Goal: Transaction & Acquisition: Purchase product/service

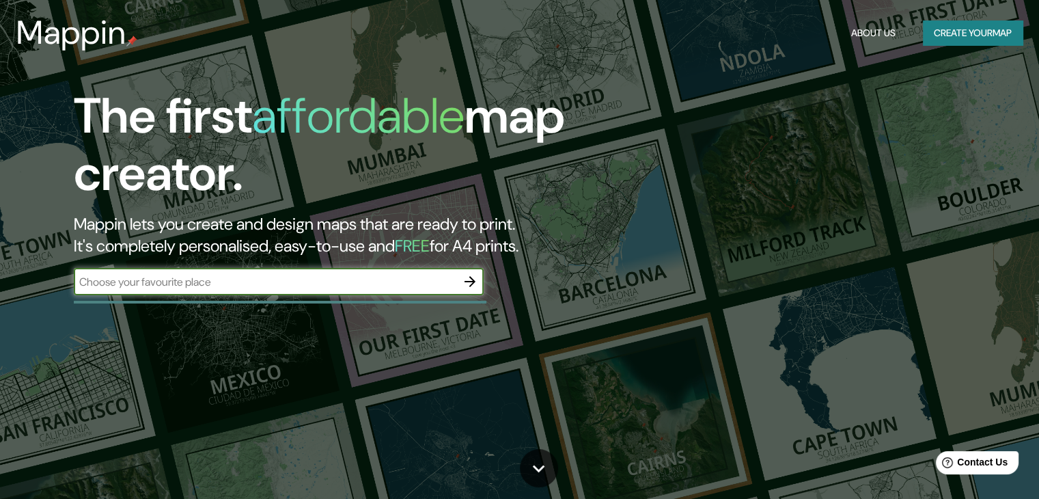
click at [314, 282] on input "text" at bounding box center [265, 282] width 383 height 16
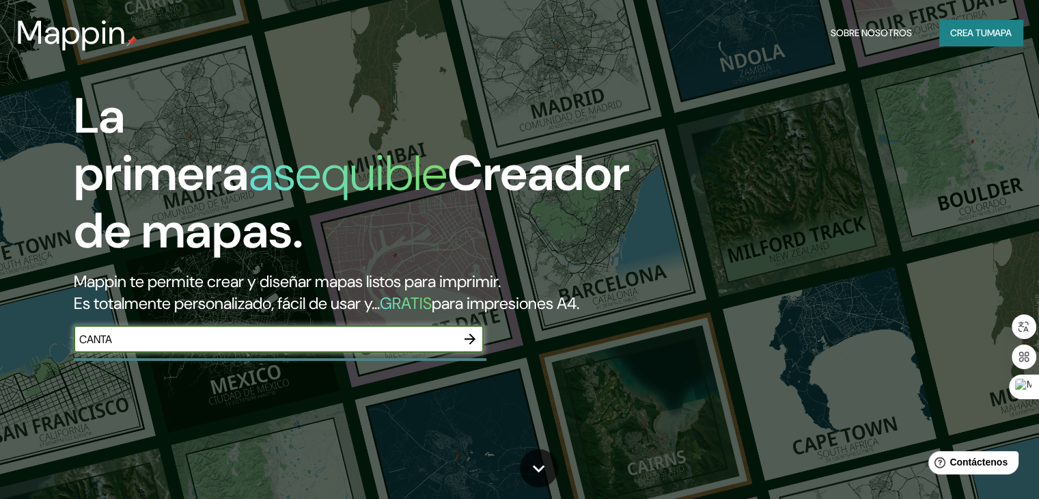
type input "CANTA"
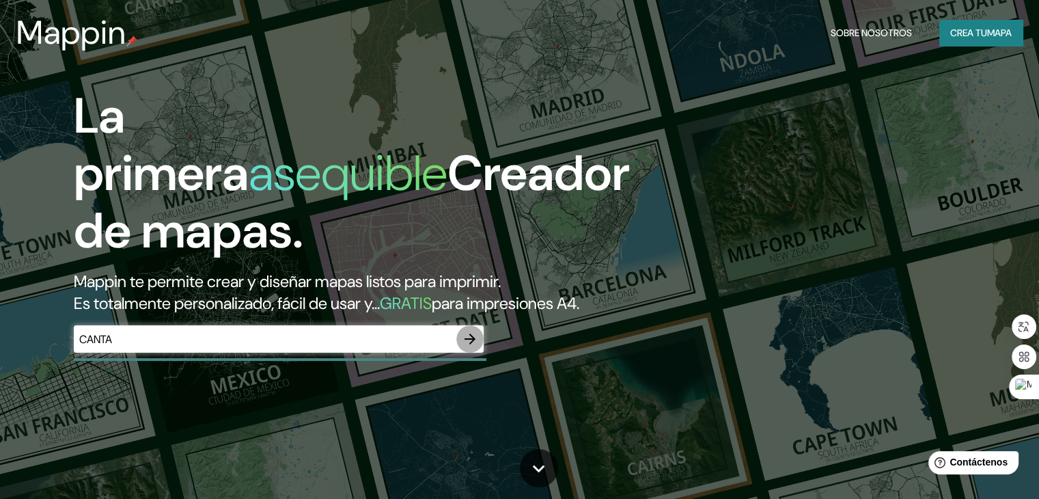
click at [467, 347] on icon "button" at bounding box center [470, 339] width 16 height 16
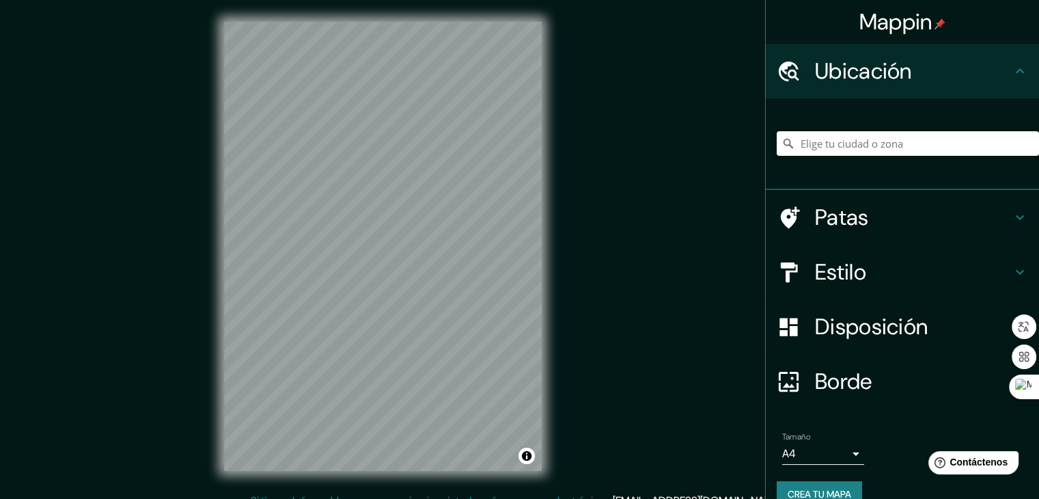
click at [866, 150] on input "Elige tu ciudad o zona" at bounding box center [908, 143] width 262 height 25
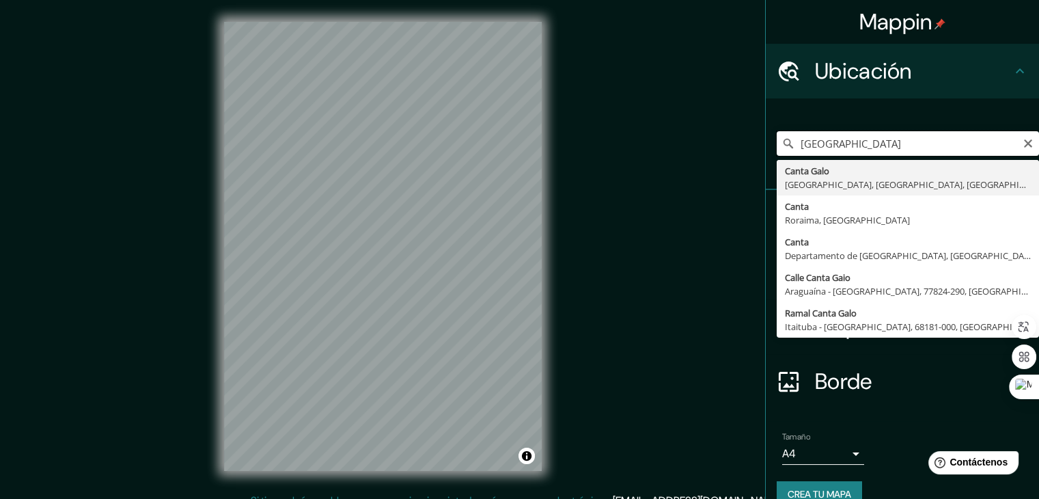
click at [873, 148] on input "[GEOGRAPHIC_DATA]" at bounding box center [908, 143] width 262 height 25
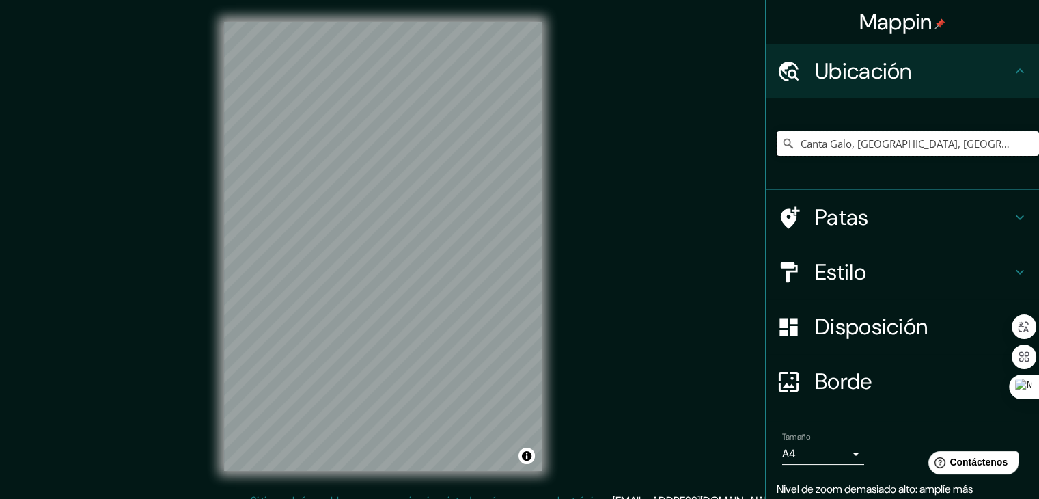
click at [879, 146] on input "Canta Galo, [GEOGRAPHIC_DATA], [GEOGRAPHIC_DATA], [GEOGRAPHIC_DATA]" at bounding box center [908, 143] width 262 height 25
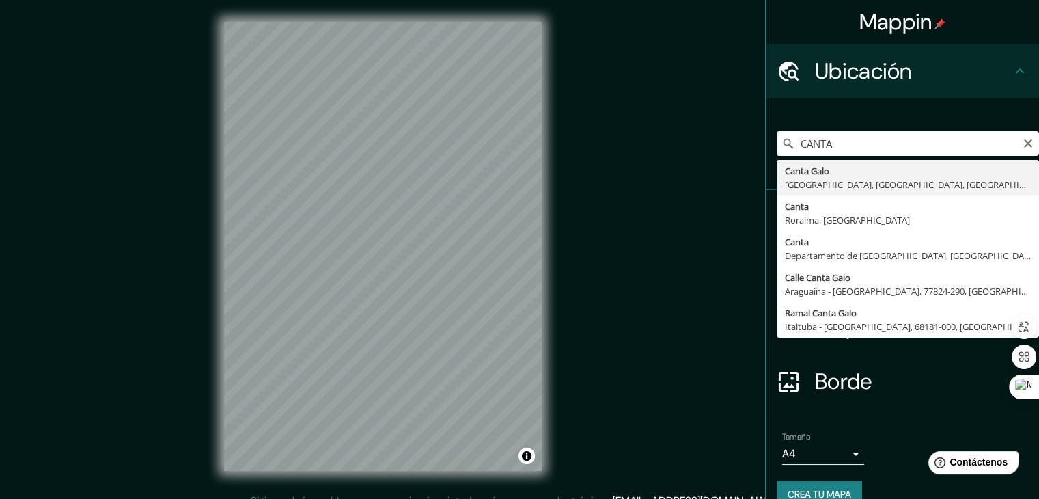
type input "Canta, [GEOGRAPHIC_DATA], [GEOGRAPHIC_DATA]"
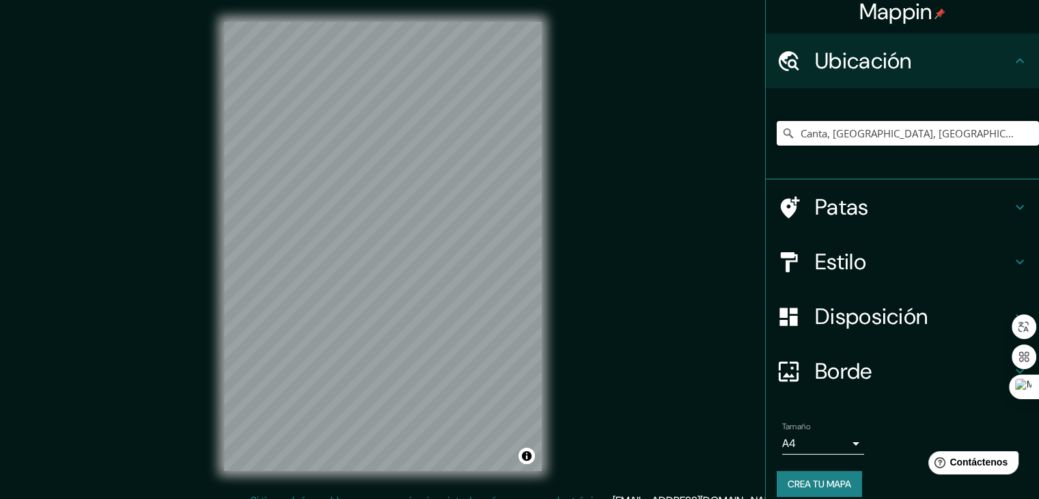
scroll to position [24, 0]
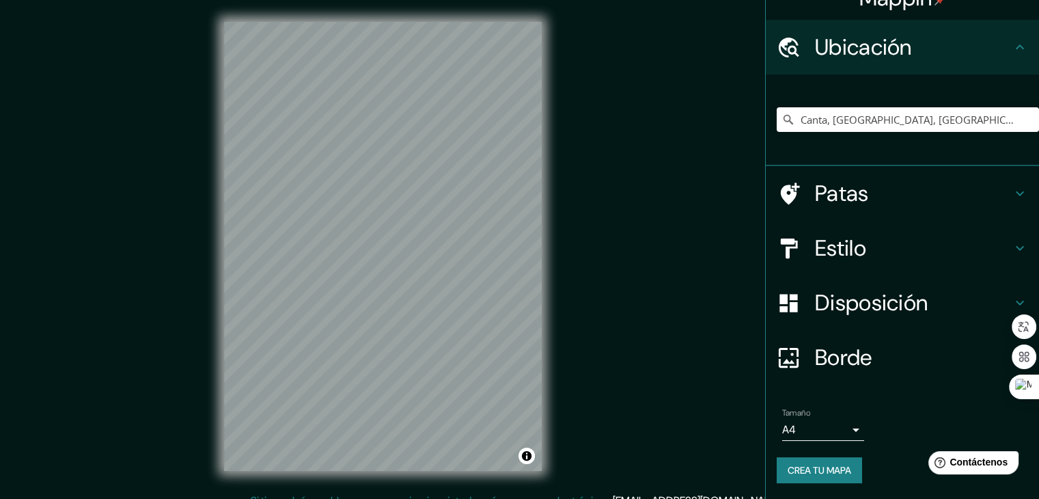
click at [836, 356] on font "Borde" at bounding box center [843, 357] width 57 height 29
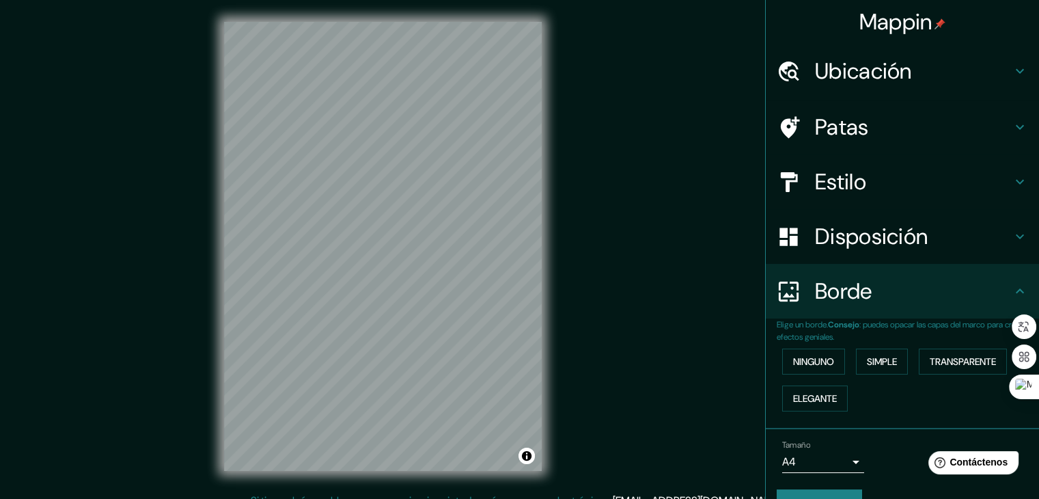
scroll to position [0, 0]
click at [834, 123] on font "Patas" at bounding box center [842, 127] width 54 height 29
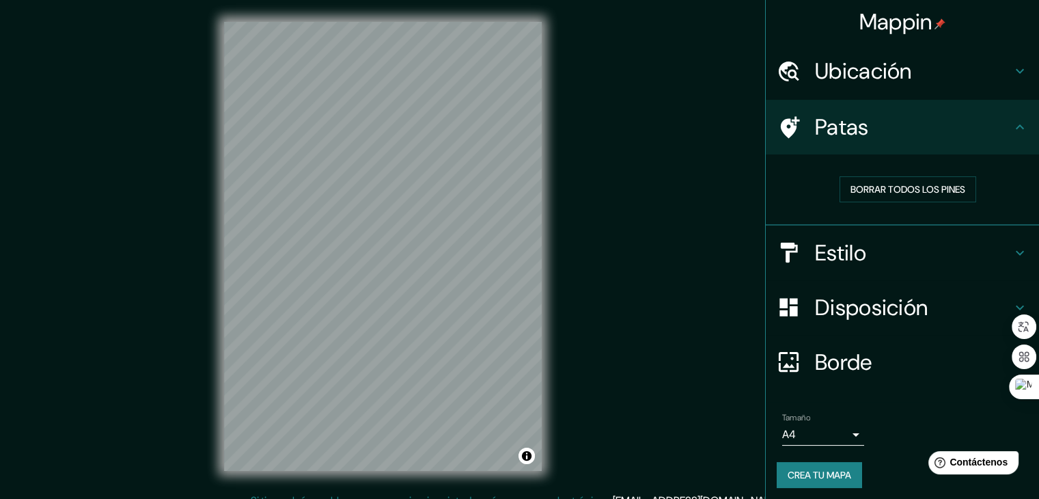
click at [828, 248] on font "Estilo" at bounding box center [840, 252] width 51 height 29
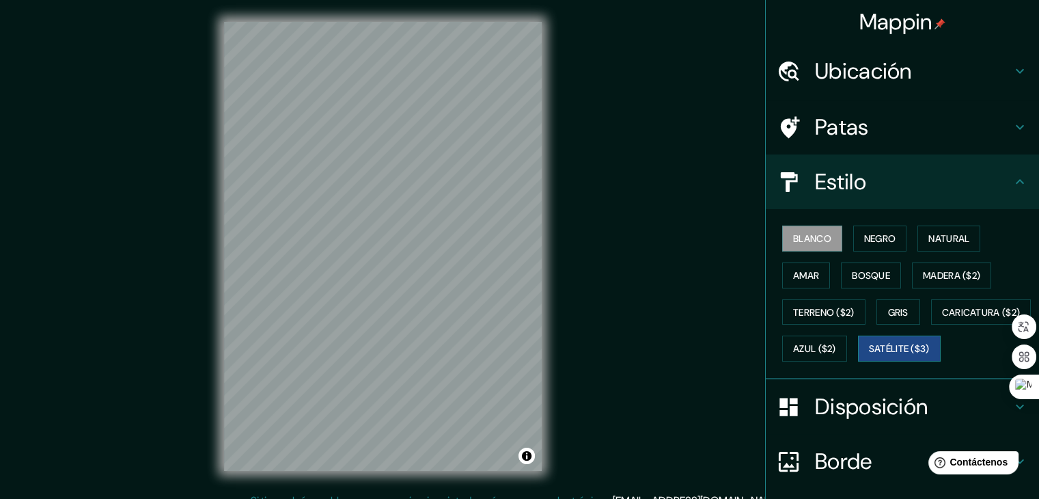
click at [869, 355] on font "Satélite ($3)" at bounding box center [899, 349] width 61 height 12
click at [374, 498] on html "Mappin Ubicación Canta, [GEOGRAPHIC_DATA], [GEOGRAPHIC_DATA] Patas Estilo Blanc…" at bounding box center [519, 249] width 1039 height 499
click at [659, 110] on div "Mappin Ubicación Canta, [GEOGRAPHIC_DATA], [GEOGRAPHIC_DATA] Patas Estilo Blanc…" at bounding box center [519, 257] width 1039 height 515
click at [891, 72] on font "Ubicación" at bounding box center [863, 71] width 97 height 29
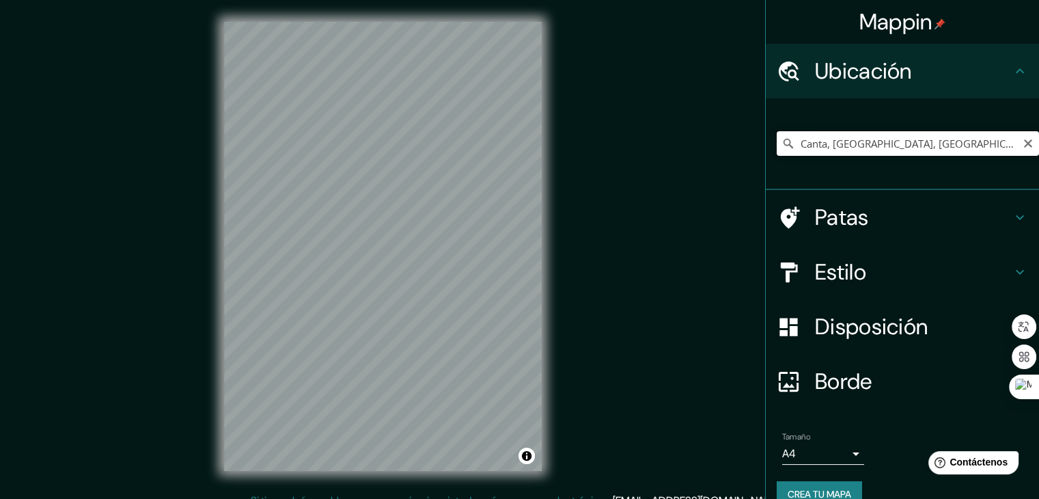
click at [994, 142] on input "Canta, [GEOGRAPHIC_DATA], [GEOGRAPHIC_DATA]" at bounding box center [908, 143] width 262 height 25
click at [987, 144] on input "Canta, [GEOGRAPHIC_DATA], [GEOGRAPHIC_DATA]" at bounding box center [908, 143] width 262 height 25
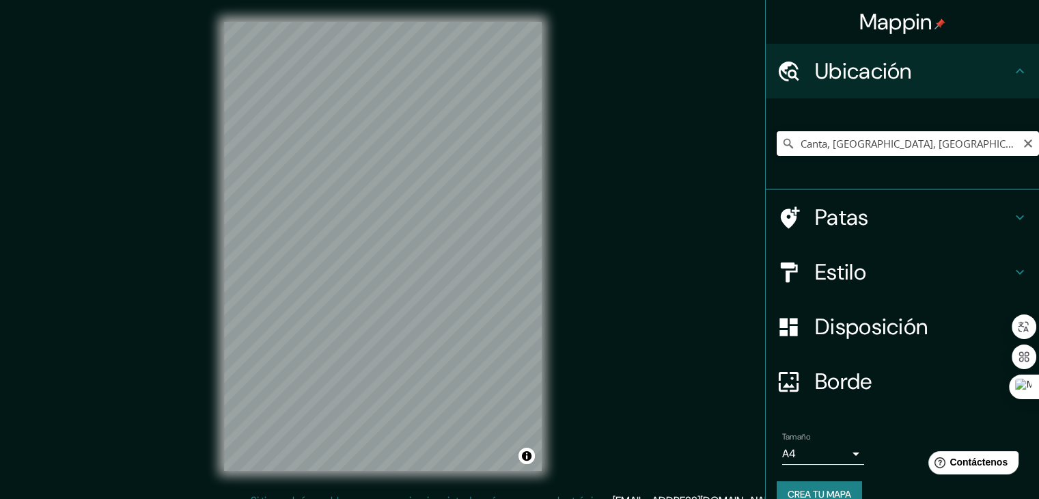
click at [987, 144] on input "Canta, [GEOGRAPHIC_DATA], [GEOGRAPHIC_DATA]" at bounding box center [908, 143] width 262 height 25
click at [910, 151] on input "Canta, [GEOGRAPHIC_DATA], [GEOGRAPHIC_DATA]" at bounding box center [908, 143] width 262 height 25
click at [847, 63] on font "Ubicación" at bounding box center [863, 71] width 97 height 29
click at [1012, 68] on icon at bounding box center [1020, 71] width 16 height 16
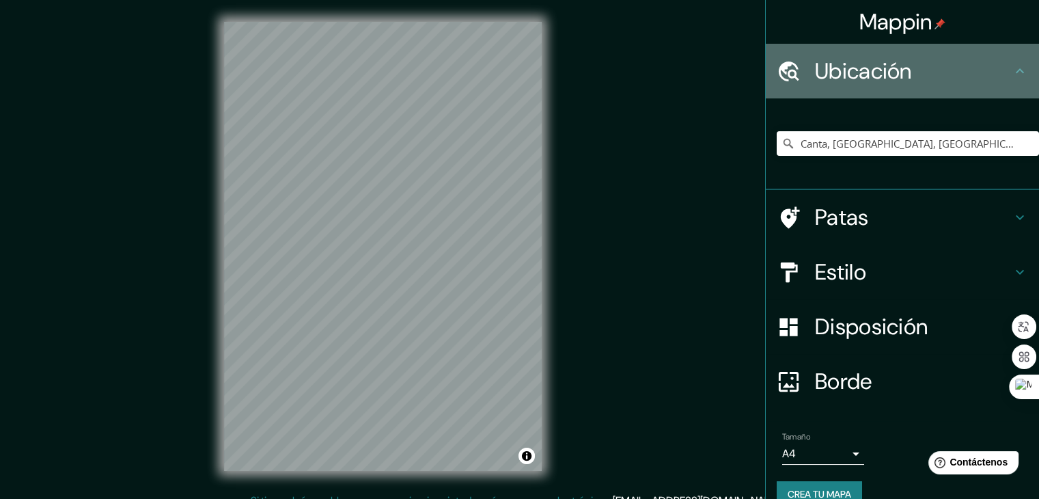
click at [1012, 71] on icon at bounding box center [1020, 71] width 16 height 16
click at [1012, 70] on icon at bounding box center [1020, 71] width 16 height 16
drag, startPoint x: 1009, startPoint y: 70, endPoint x: 1005, endPoint y: 80, distance: 10.7
click at [1012, 70] on icon at bounding box center [1020, 71] width 16 height 16
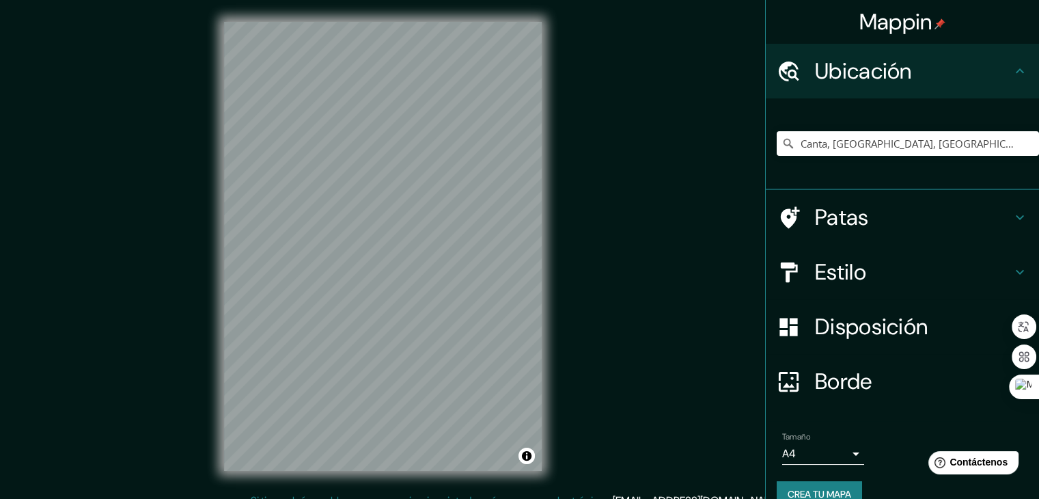
click at [961, 157] on div "Canta, [GEOGRAPHIC_DATA], [GEOGRAPHIC_DATA]" at bounding box center [908, 143] width 262 height 68
click at [972, 144] on input "Canta, [GEOGRAPHIC_DATA], [GEOGRAPHIC_DATA]" at bounding box center [908, 143] width 262 height 25
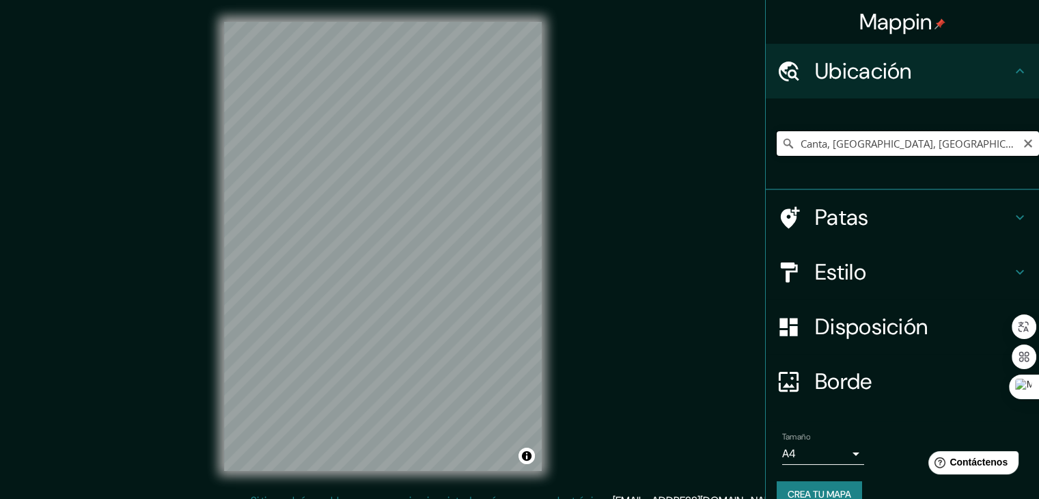
click at [972, 144] on input "Canta, [GEOGRAPHIC_DATA], [GEOGRAPHIC_DATA]" at bounding box center [908, 143] width 262 height 25
click at [880, 142] on input "Canta, [GEOGRAPHIC_DATA], [GEOGRAPHIC_DATA]" at bounding box center [908, 143] width 262 height 25
click at [883, 142] on input "Canta, [GEOGRAPHIC_DATA], [GEOGRAPHIC_DATA]" at bounding box center [908, 143] width 262 height 25
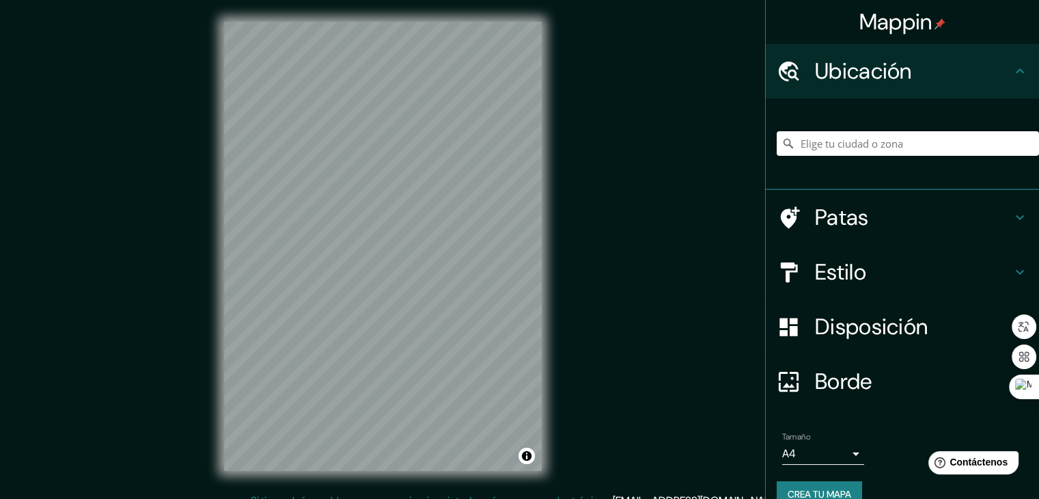
click at [882, 143] on input "Elige tu ciudad o zona" at bounding box center [908, 143] width 262 height 25
paste input "Canta, [GEOGRAPHIC_DATA], [GEOGRAPHIC_DATA]"
type input "Canta, [GEOGRAPHIC_DATA], [GEOGRAPHIC_DATA]"
click at [824, 265] on font "Estilo" at bounding box center [840, 272] width 51 height 29
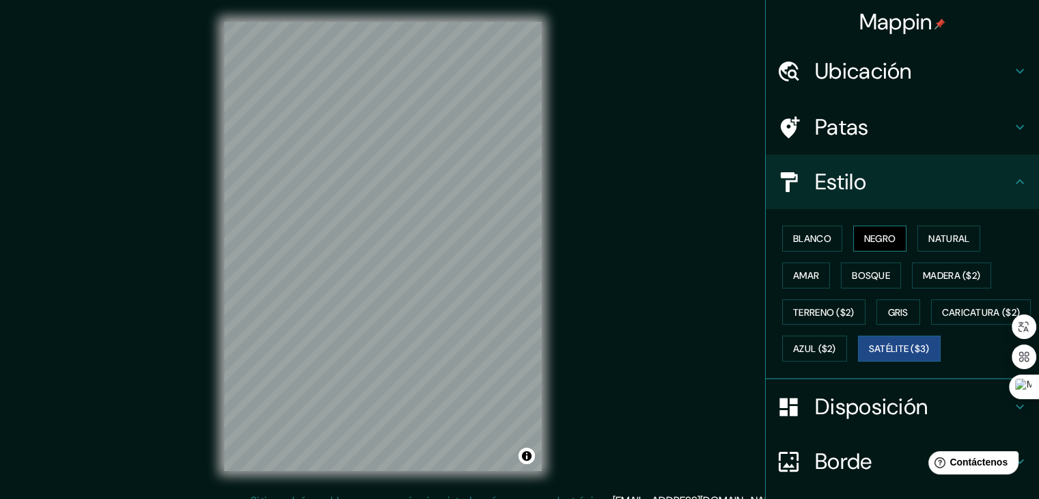
click at [894, 236] on button "Negro" at bounding box center [880, 239] width 54 height 26
click at [793, 232] on font "Blanco" at bounding box center [812, 238] width 38 height 12
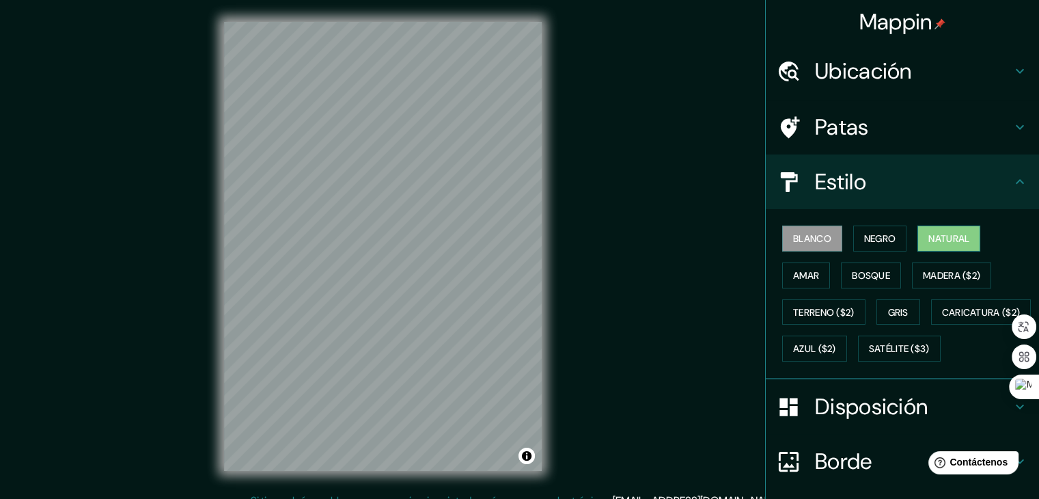
click at [940, 236] on font "Natural" at bounding box center [949, 238] width 41 height 12
click at [942, 318] on font "Caricatura ($2)" at bounding box center [981, 312] width 79 height 12
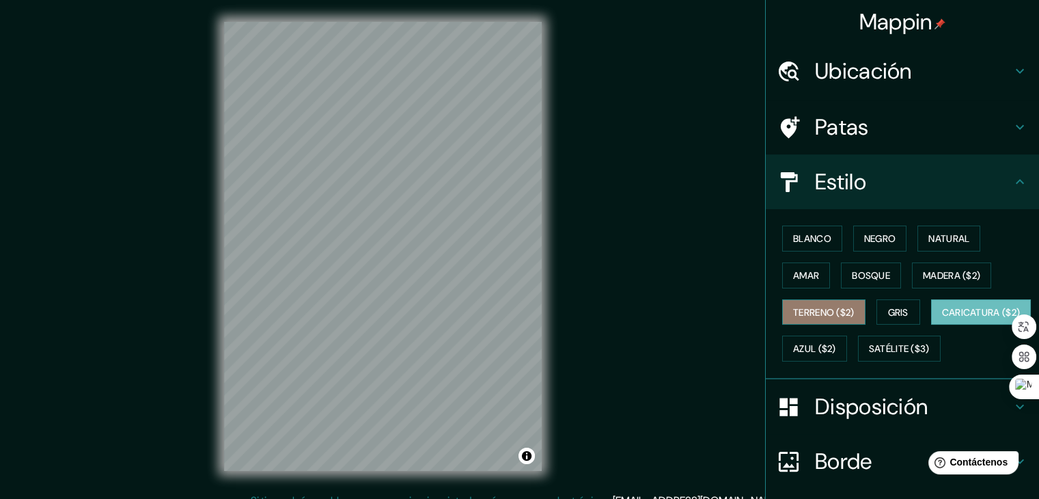
click at [800, 307] on font "Terreno ($2)" at bounding box center [824, 312] width 62 height 12
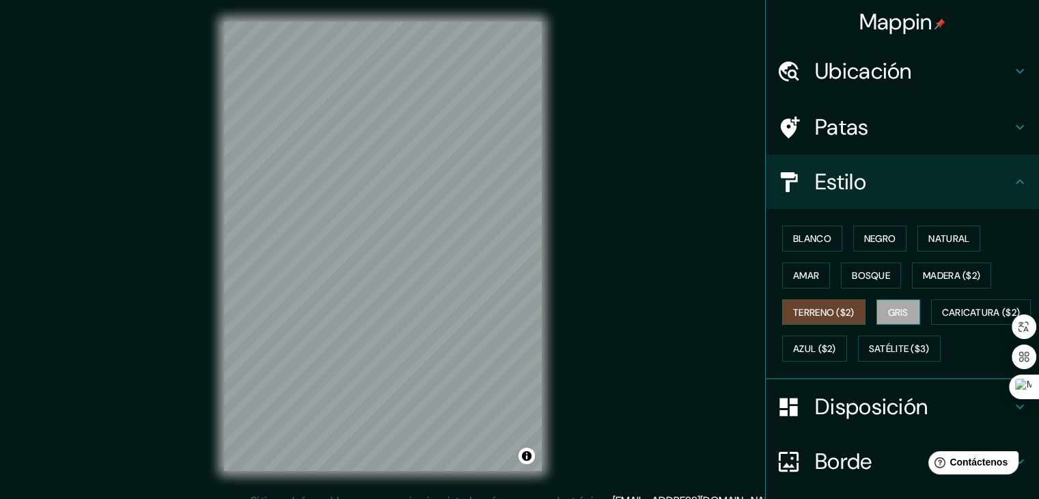
click at [891, 307] on font "Gris" at bounding box center [898, 312] width 21 height 12
click at [782, 266] on button "Amar" at bounding box center [806, 275] width 48 height 26
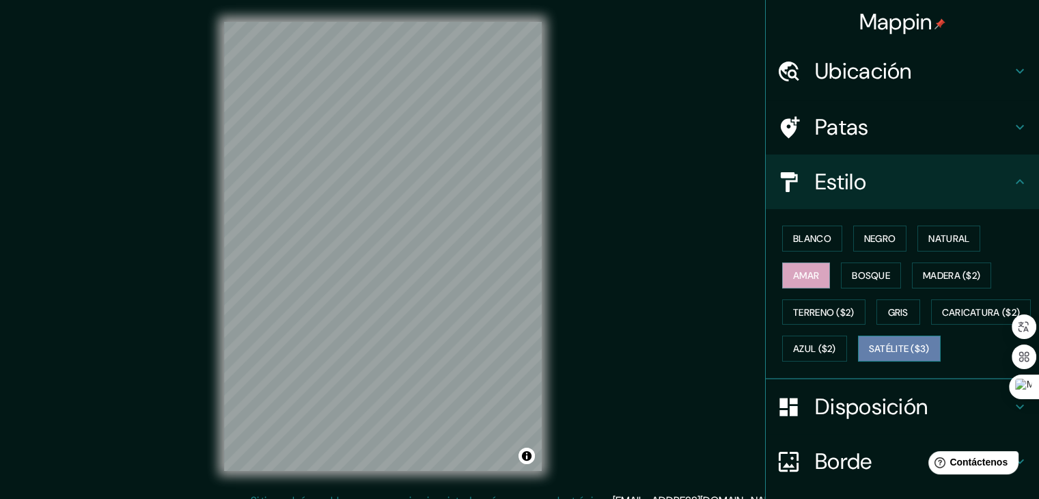
click at [869, 355] on font "Satélite ($3)" at bounding box center [899, 349] width 61 height 12
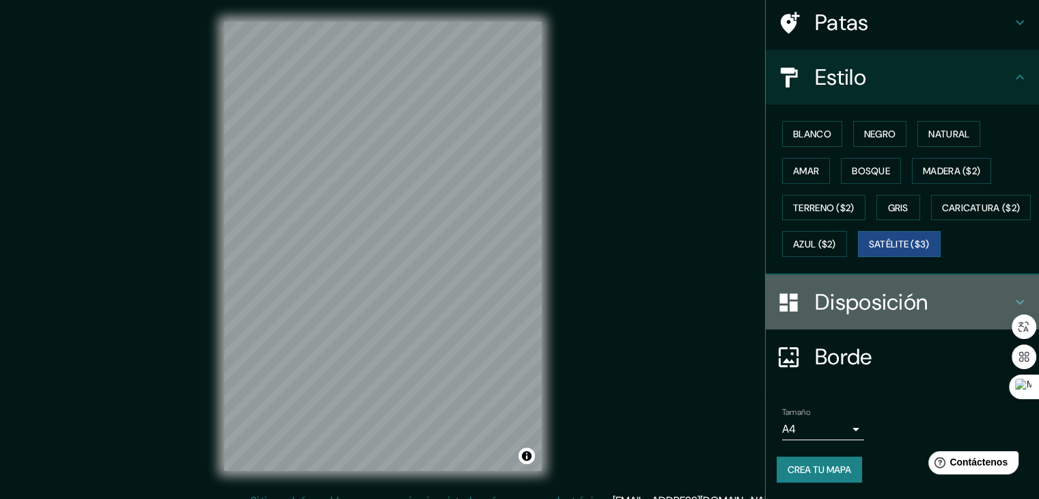
click at [822, 306] on font "Disposición" at bounding box center [871, 302] width 113 height 29
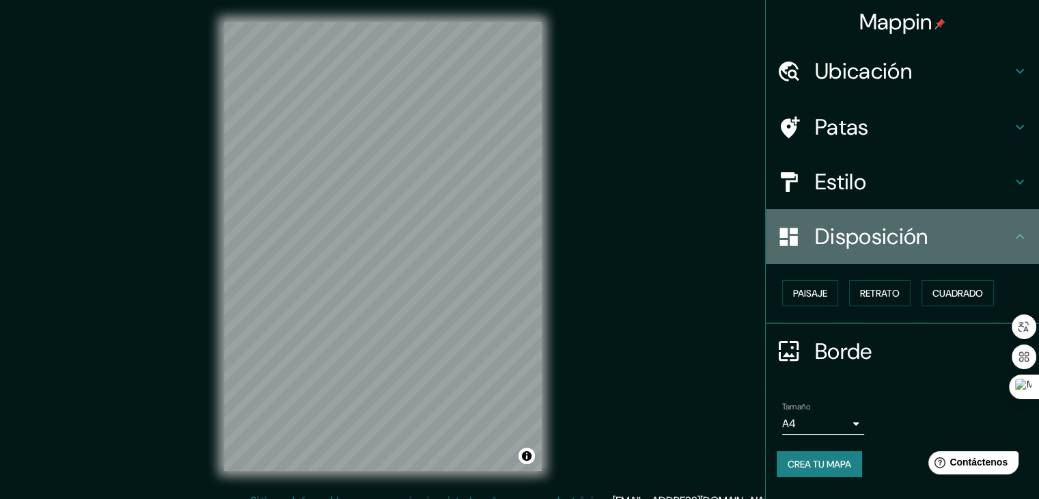
click at [843, 234] on font "Disposición" at bounding box center [871, 236] width 113 height 29
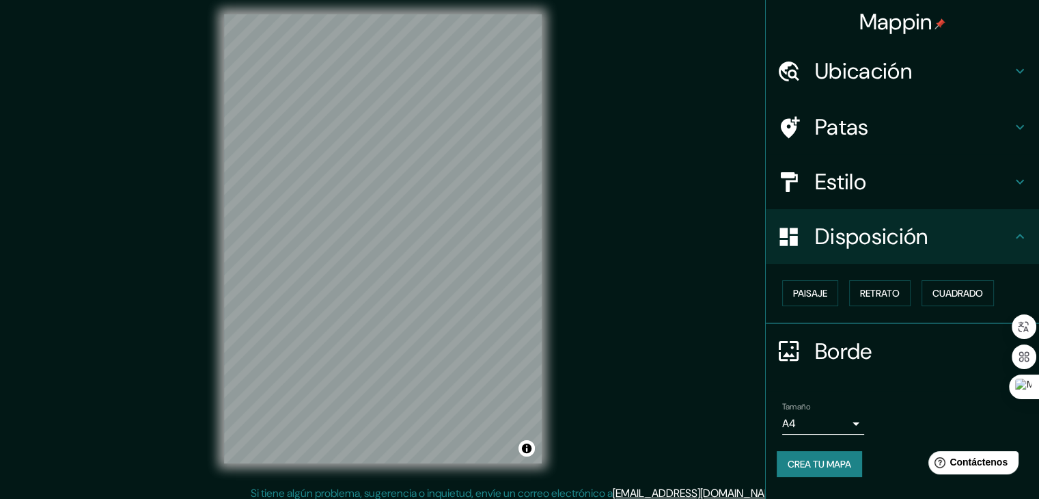
scroll to position [16, 0]
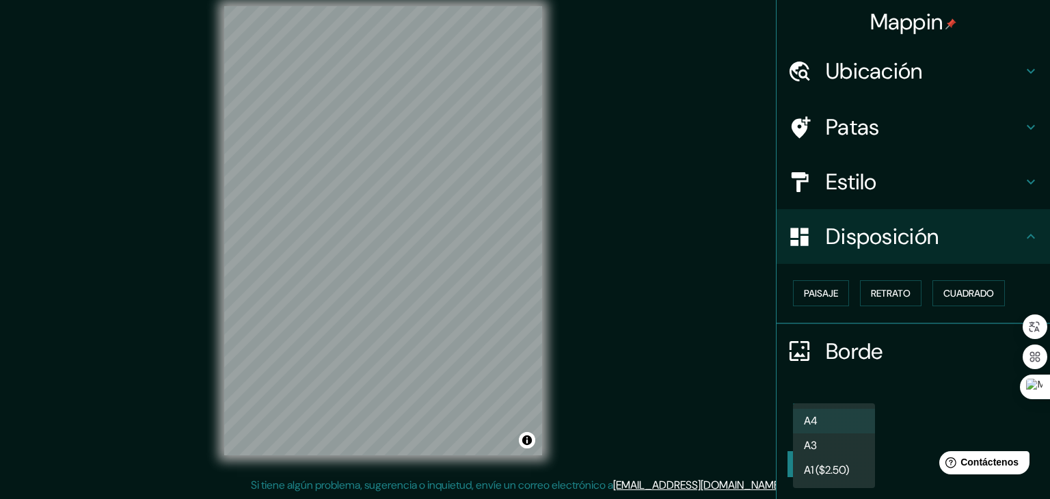
click at [827, 425] on body "Mappin Ubicación Canta, [GEOGRAPHIC_DATA], [GEOGRAPHIC_DATA] Patas Estilo Dispo…" at bounding box center [525, 233] width 1050 height 499
click at [927, 404] on div at bounding box center [525, 249] width 1050 height 499
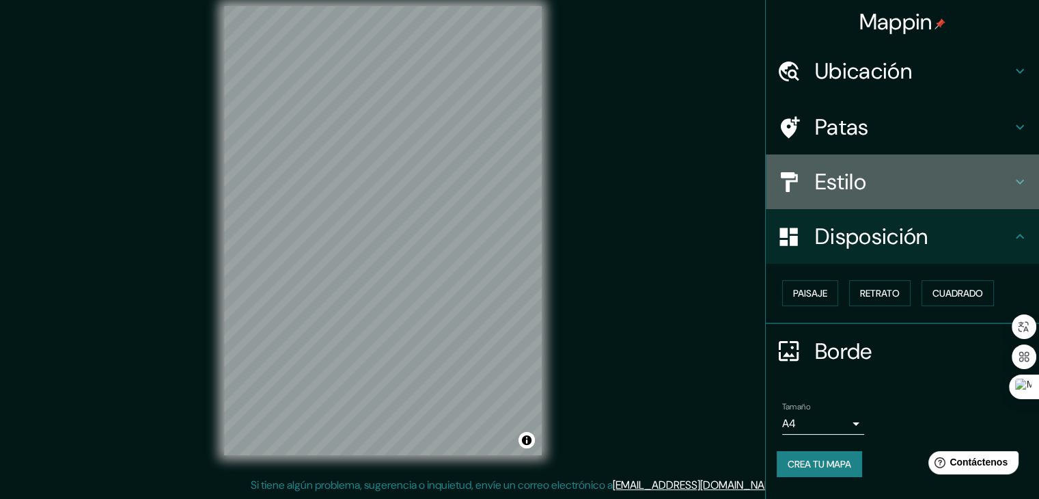
click at [838, 191] on font "Estilo" at bounding box center [840, 181] width 51 height 29
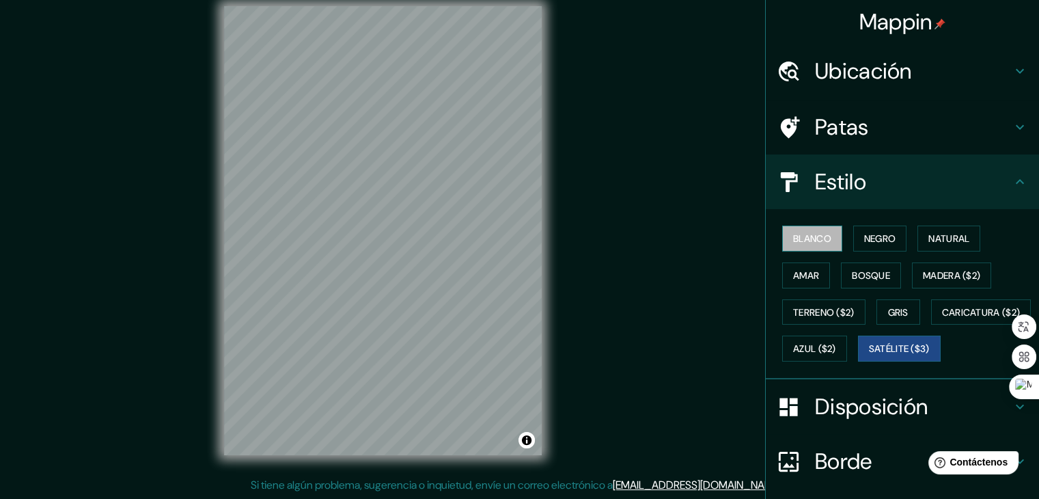
click at [806, 244] on font "Blanco" at bounding box center [812, 239] width 38 height 18
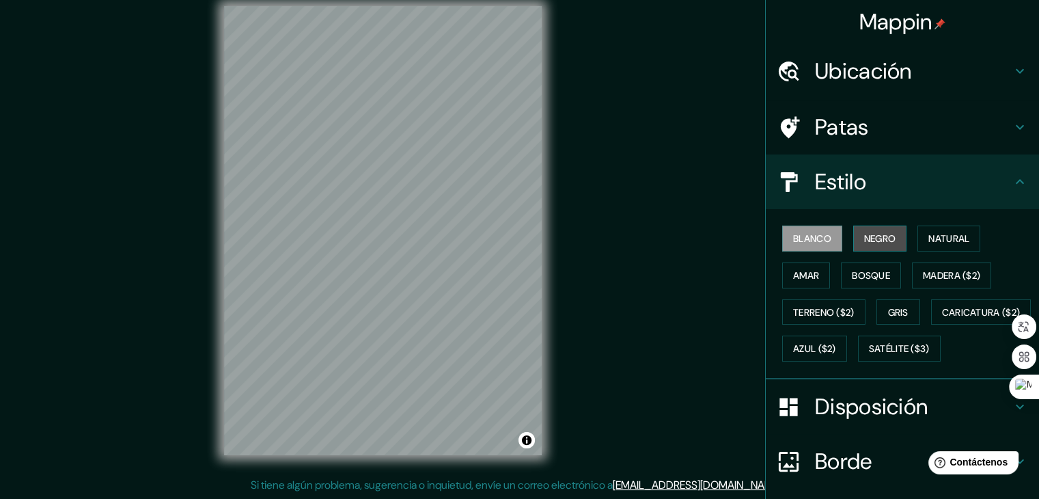
click at [864, 236] on font "Negro" at bounding box center [880, 238] width 32 height 12
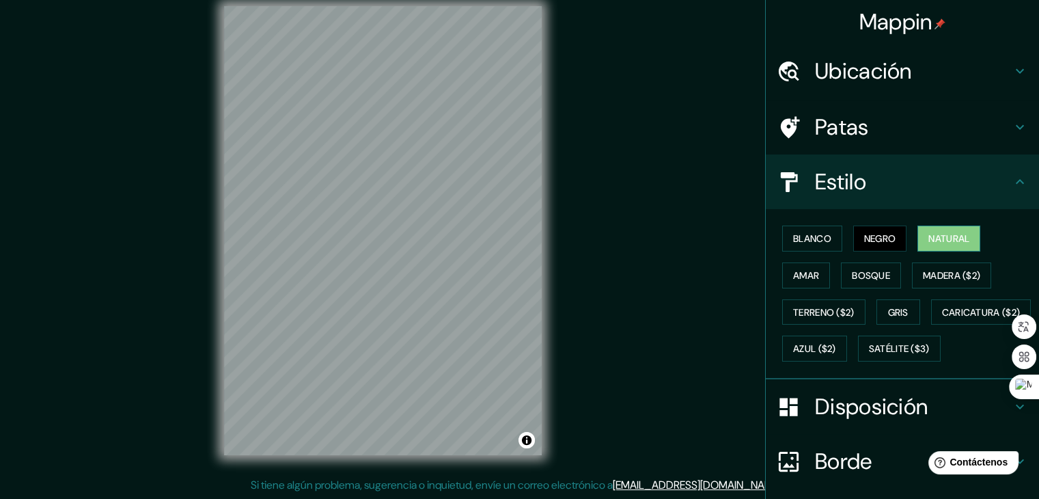
click at [918, 237] on button "Natural" at bounding box center [949, 239] width 63 height 26
click at [945, 269] on font "Madera ($2)" at bounding box center [951, 275] width 57 height 12
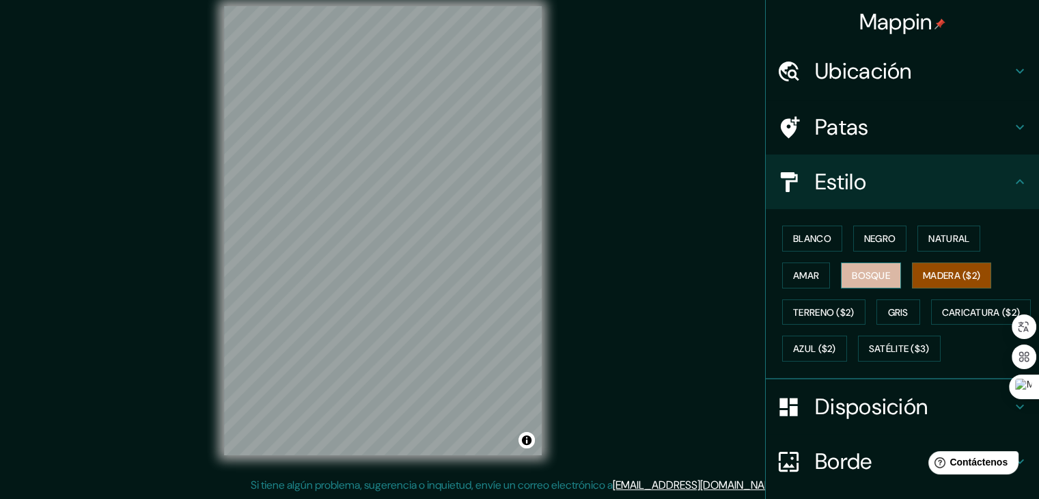
click at [872, 269] on font "Bosque" at bounding box center [871, 275] width 38 height 12
click at [892, 310] on font "Gris" at bounding box center [898, 312] width 21 height 12
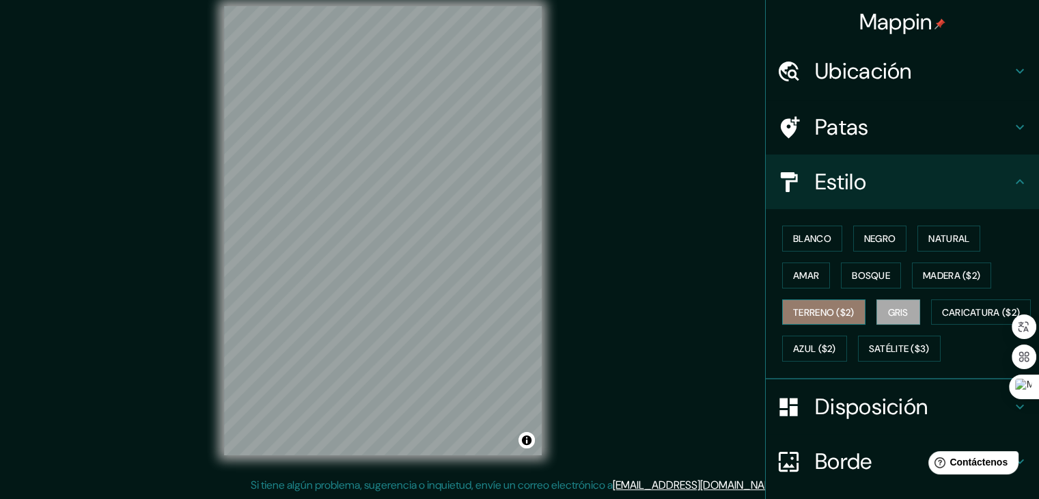
click at [817, 312] on font "Terreno ($2)" at bounding box center [824, 312] width 62 height 12
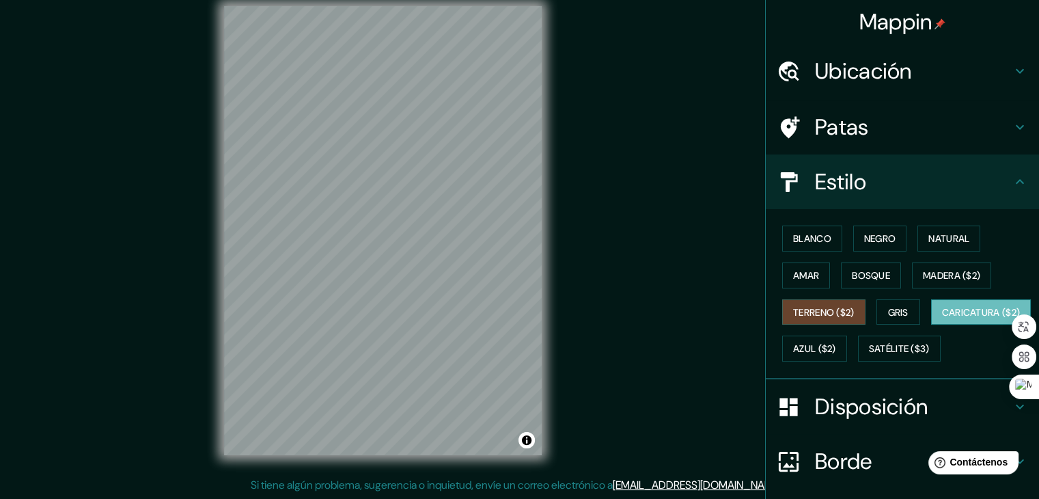
click at [942, 318] on font "Caricatura ($2)" at bounding box center [981, 312] width 79 height 12
click at [847, 351] on button "Azul ($2)" at bounding box center [814, 349] width 65 height 26
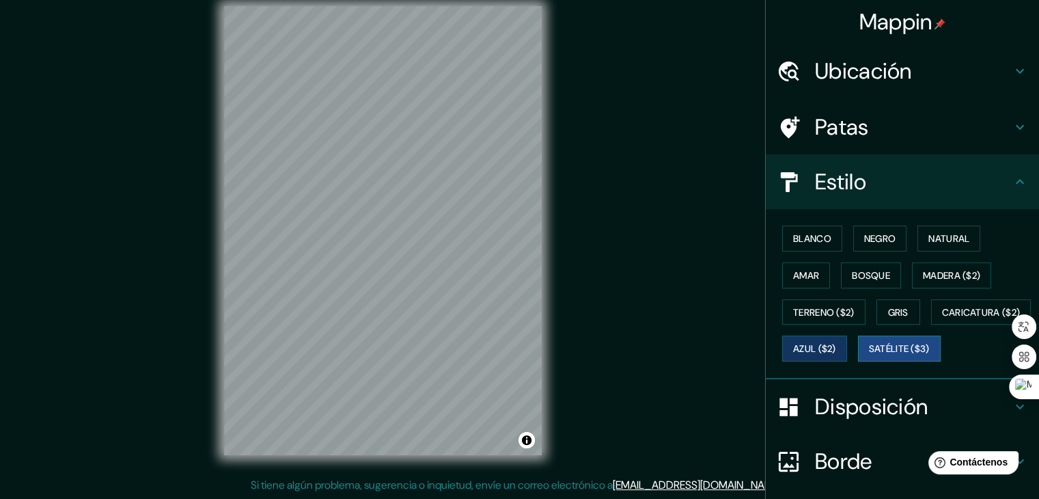
click at [869, 355] on font "Satélite ($3)" at bounding box center [899, 349] width 61 height 12
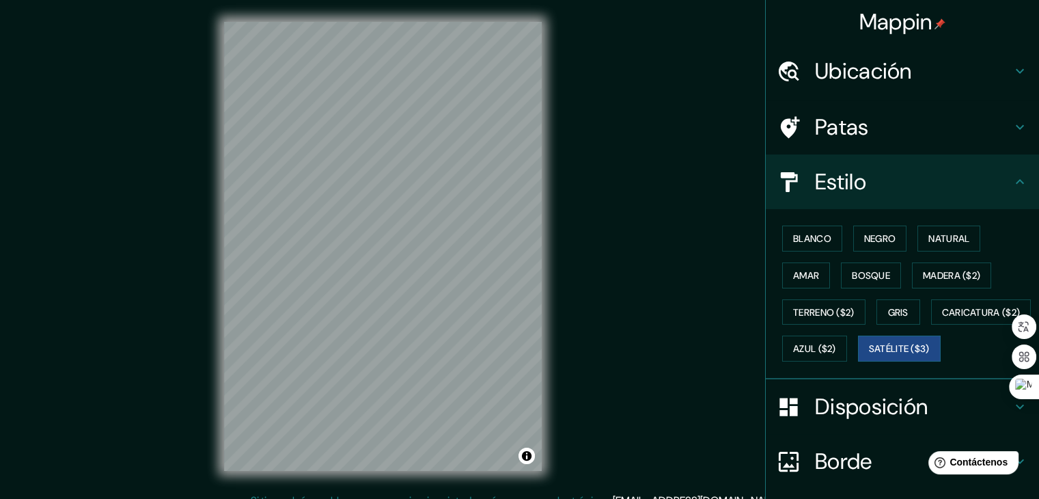
click at [857, 71] on font "Ubicación" at bounding box center [863, 71] width 97 height 29
